Goal: Task Accomplishment & Management: Manage account settings

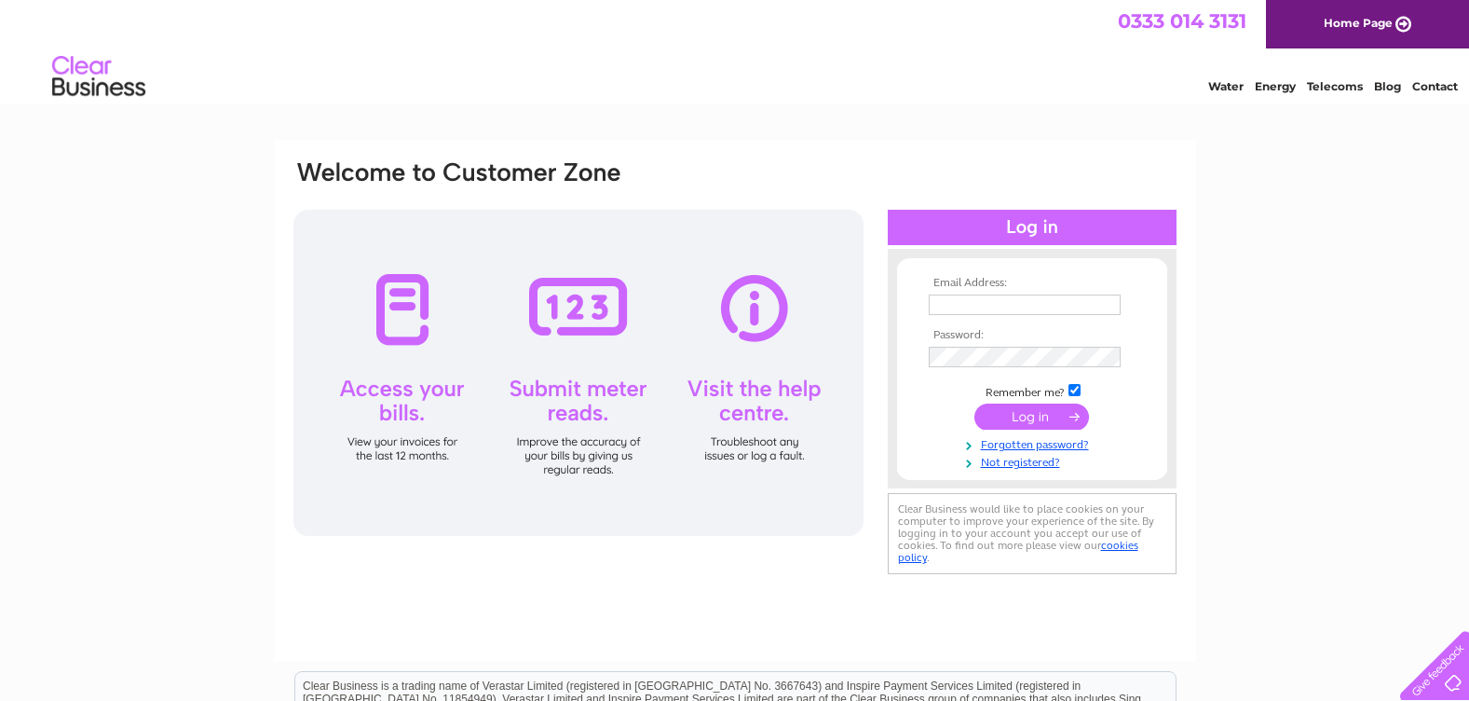
click at [971, 307] on input "text" at bounding box center [1025, 304] width 192 height 20
type input "[PERSON_NAME][EMAIL_ADDRESS][DOMAIN_NAME]"
click at [1010, 415] on input "submit" at bounding box center [1031, 418] width 115 height 26
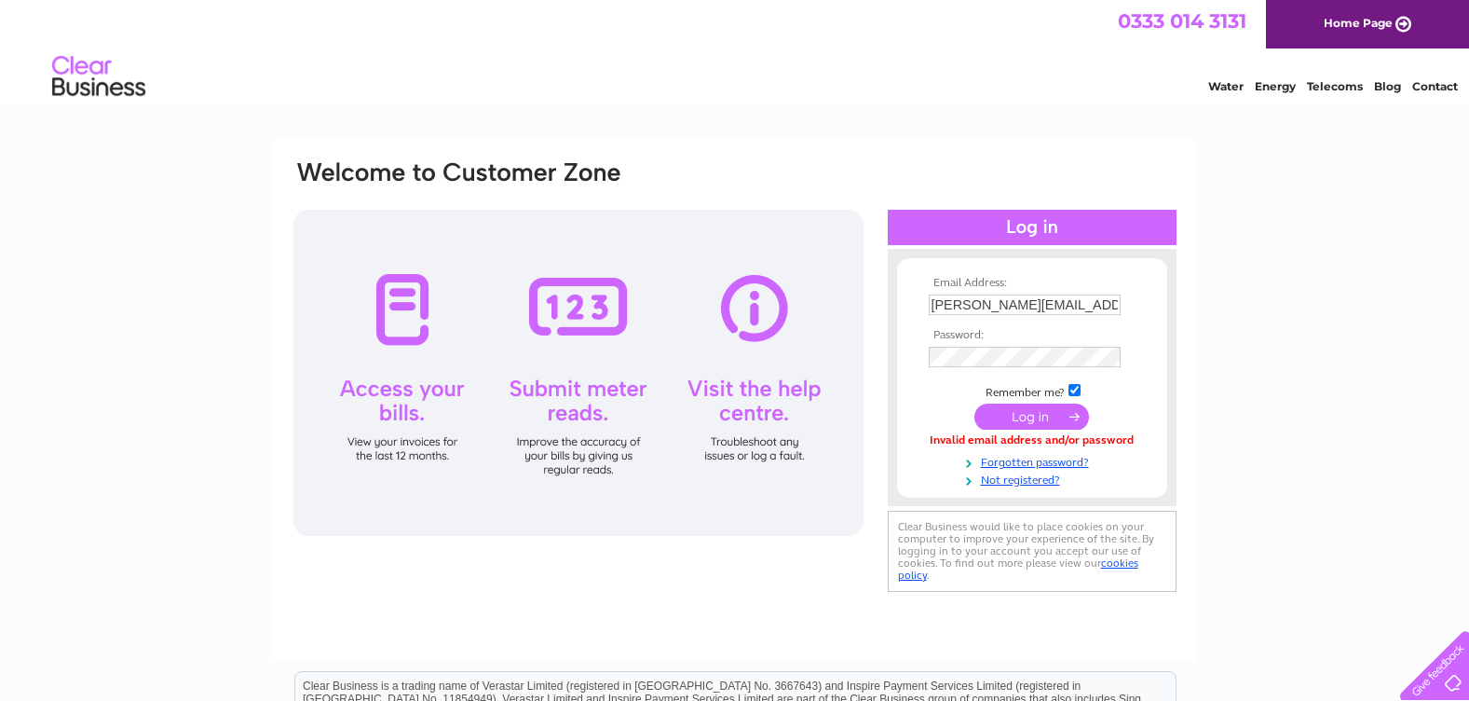
click at [1014, 408] on input "submit" at bounding box center [1031, 416] width 115 height 26
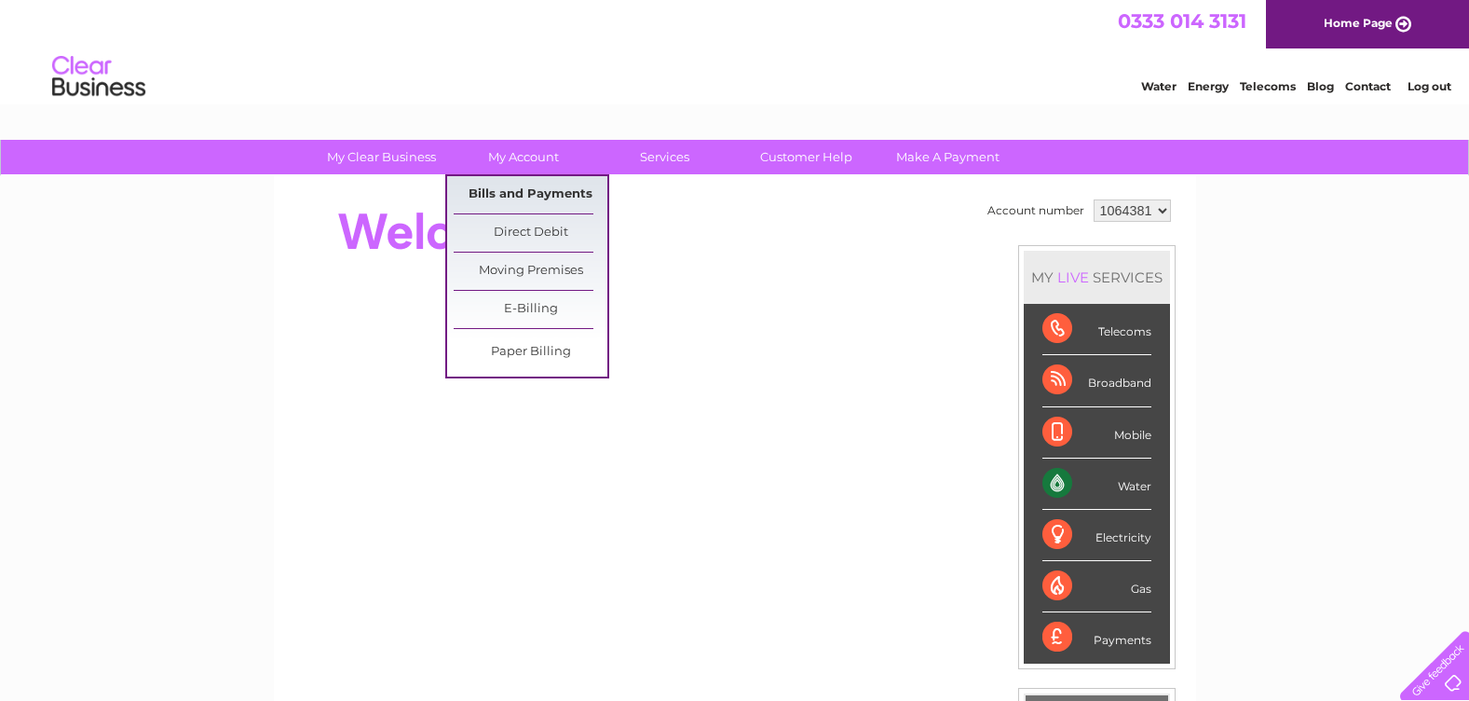
click at [522, 184] on link "Bills and Payments" at bounding box center [531, 194] width 154 height 37
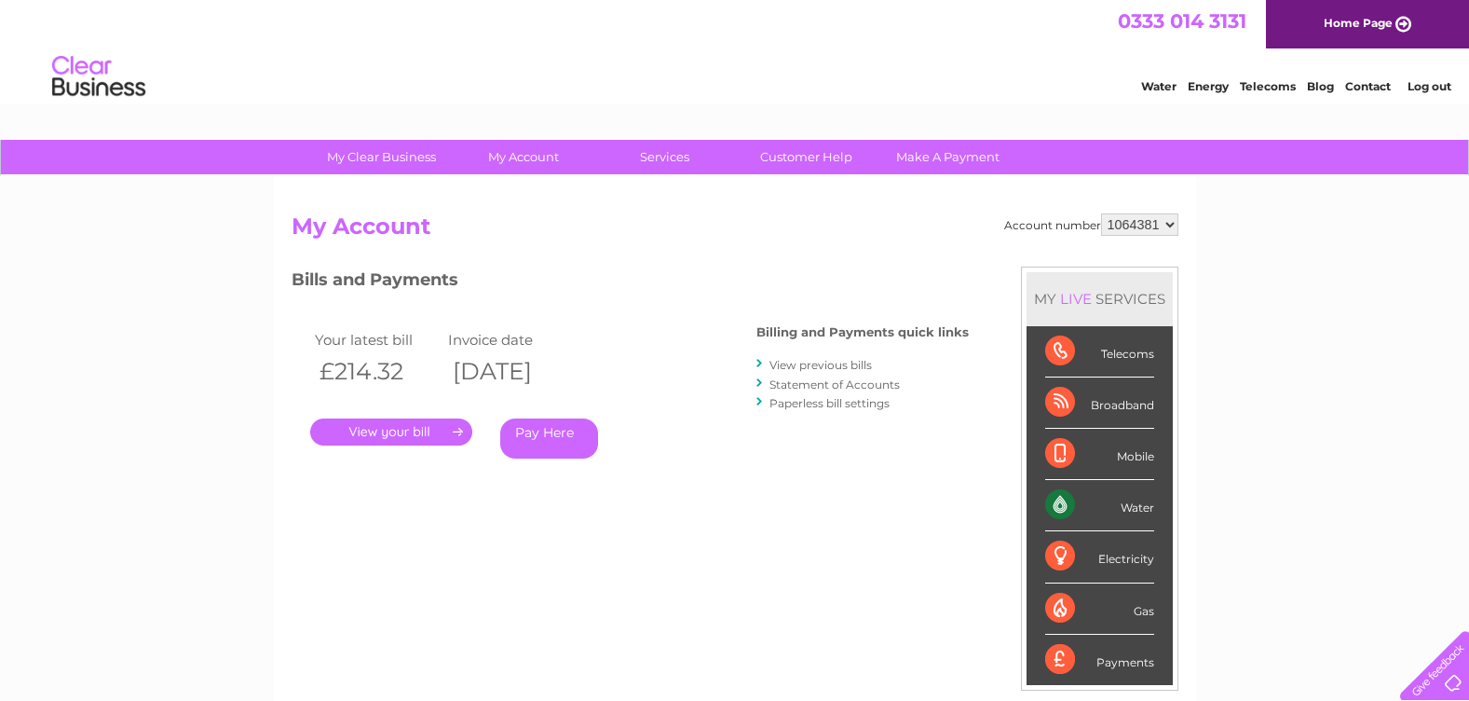
click at [384, 427] on link "." at bounding box center [391, 431] width 162 height 27
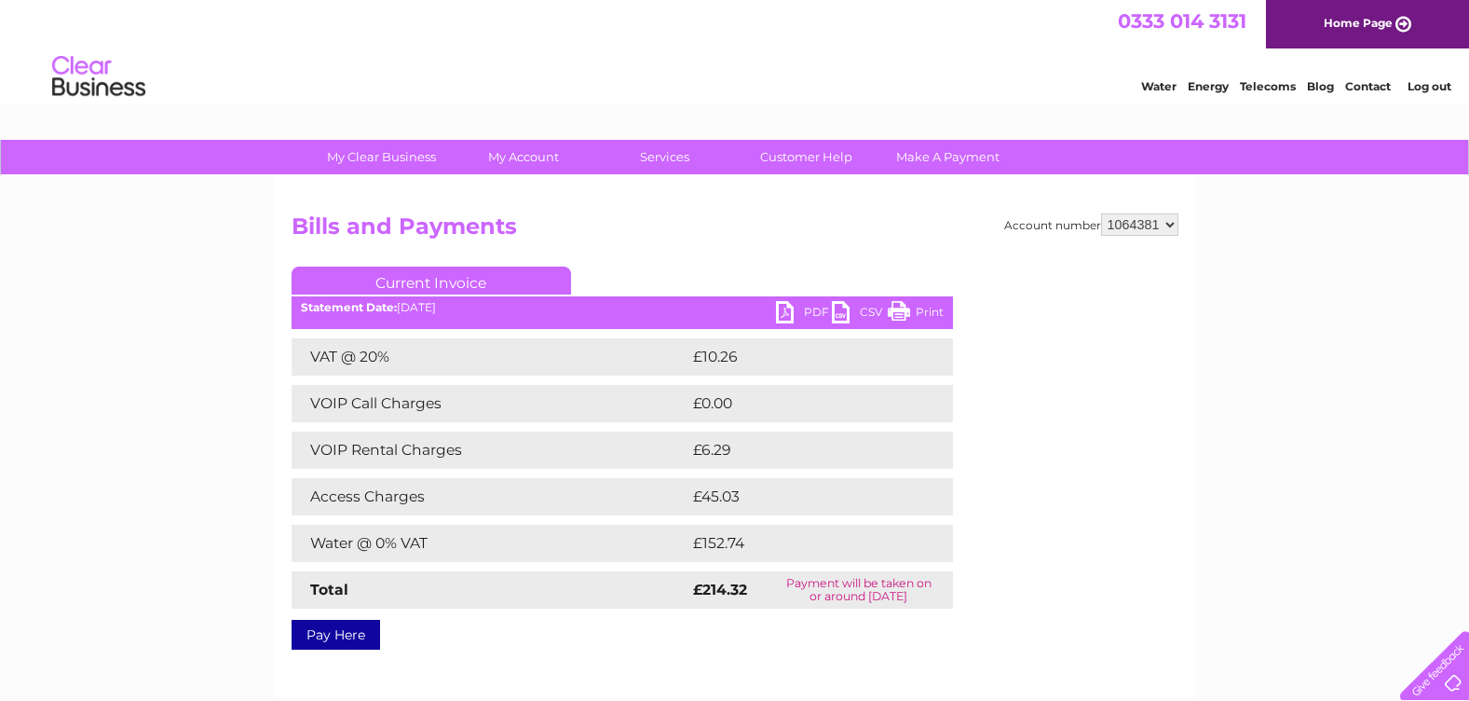
click at [803, 311] on link "PDF" at bounding box center [804, 314] width 56 height 27
click at [1426, 85] on link "Log out" at bounding box center [1430, 86] width 44 height 14
